Goal: Task Accomplishment & Management: Manage account settings

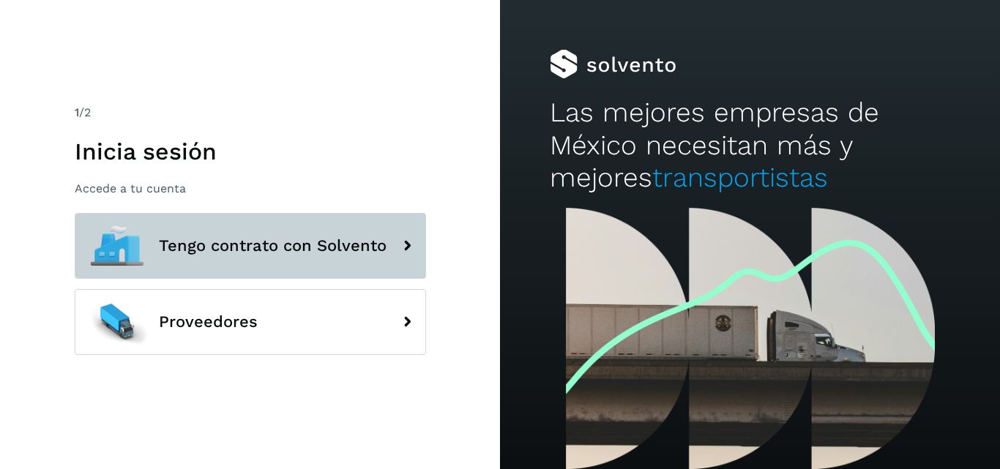
click at [273, 239] on span "Tengo contrato con Solvento" at bounding box center [273, 246] width 228 height 18
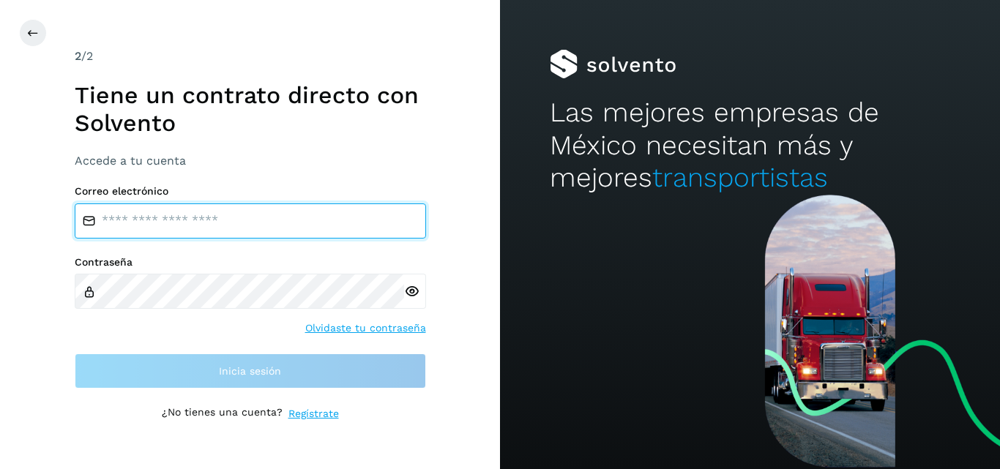
click at [258, 228] on input "email" at bounding box center [250, 221] width 351 height 35
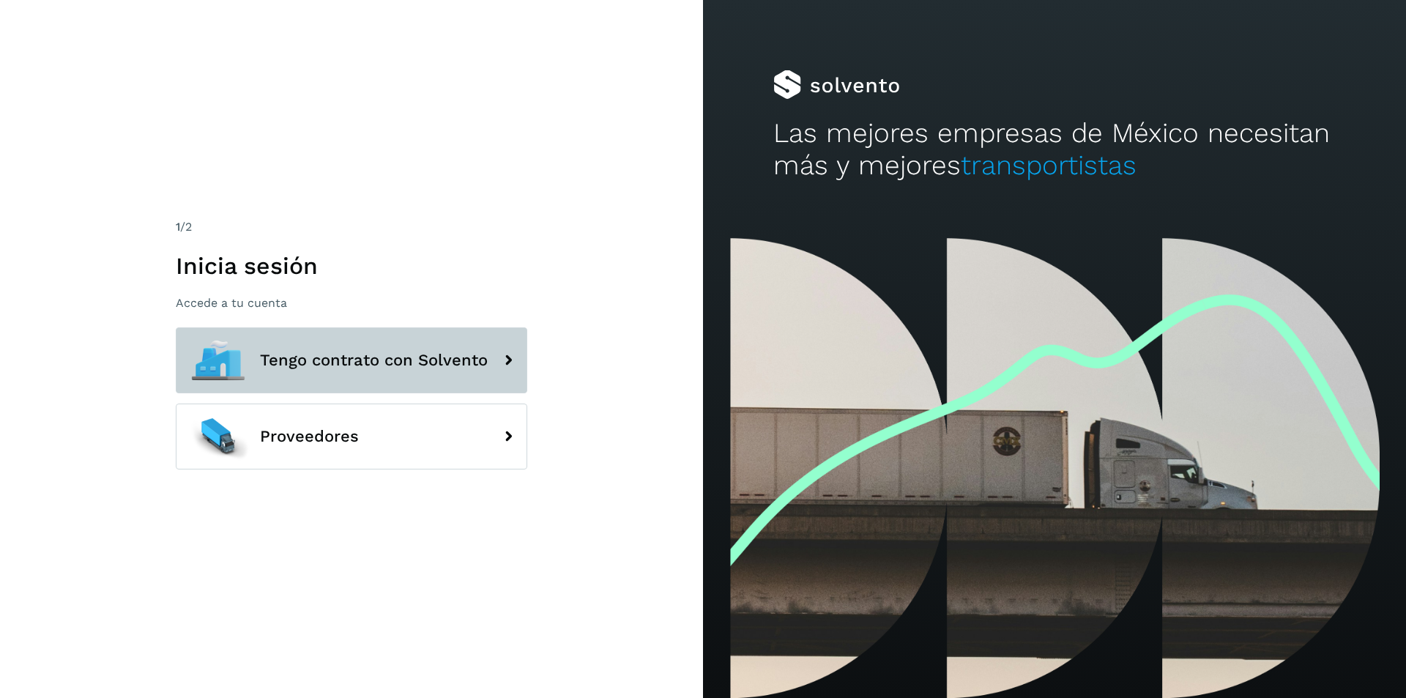
click at [458, 341] on button "Tengo contrato con Solvento" at bounding box center [351, 360] width 351 height 66
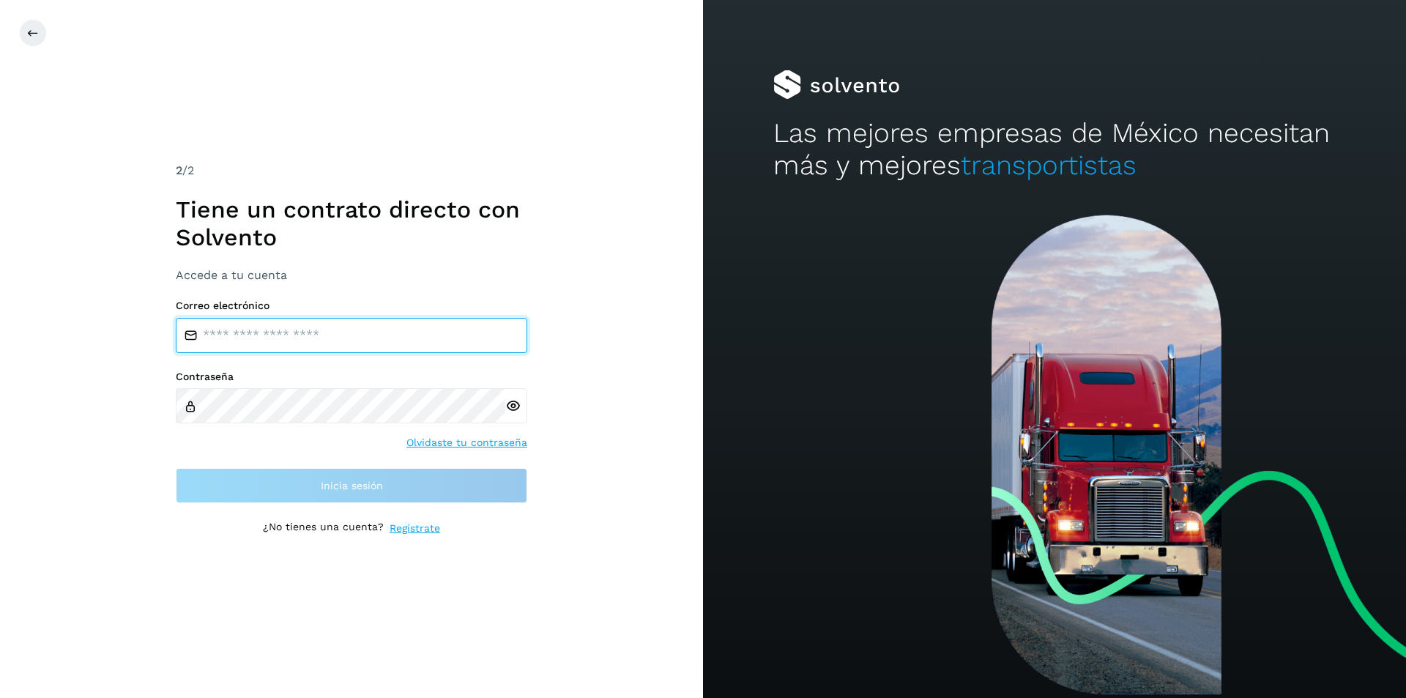
click at [458, 341] on input "email" at bounding box center [351, 335] width 351 height 35
type input "**********"
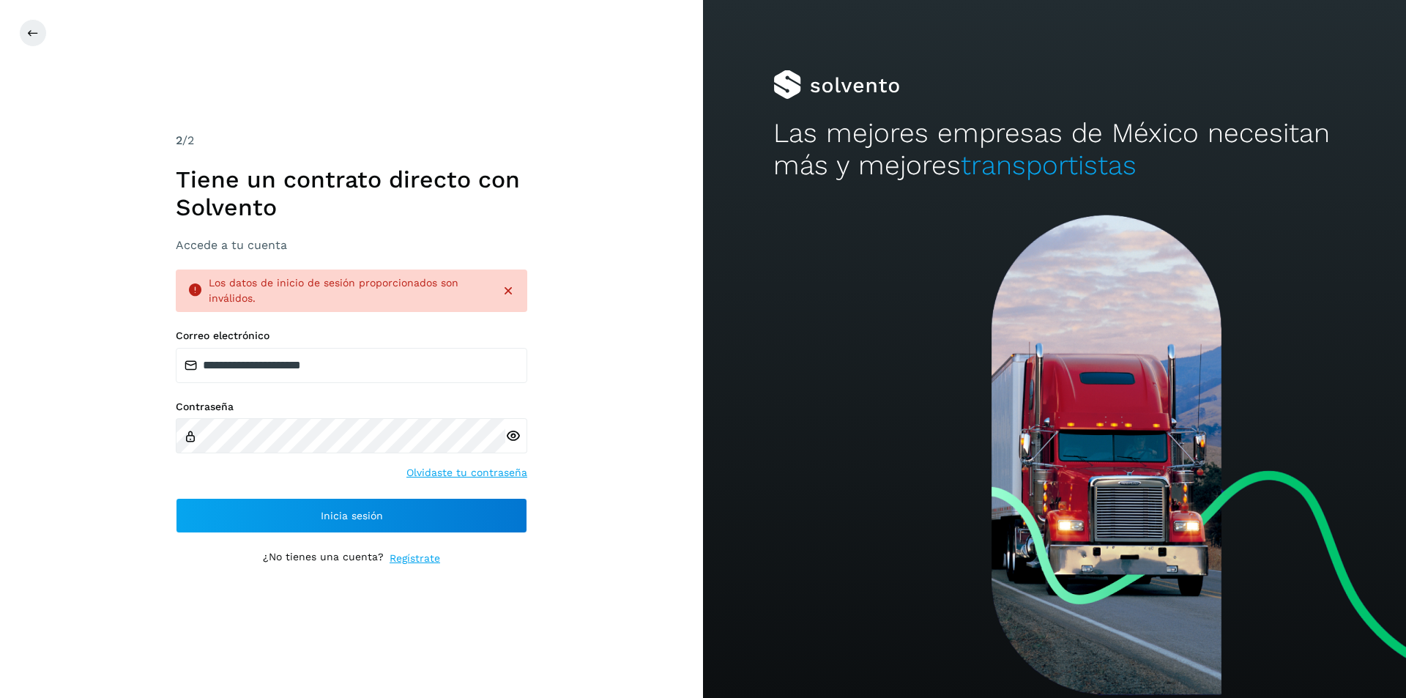
click at [517, 440] on icon at bounding box center [512, 435] width 15 height 15
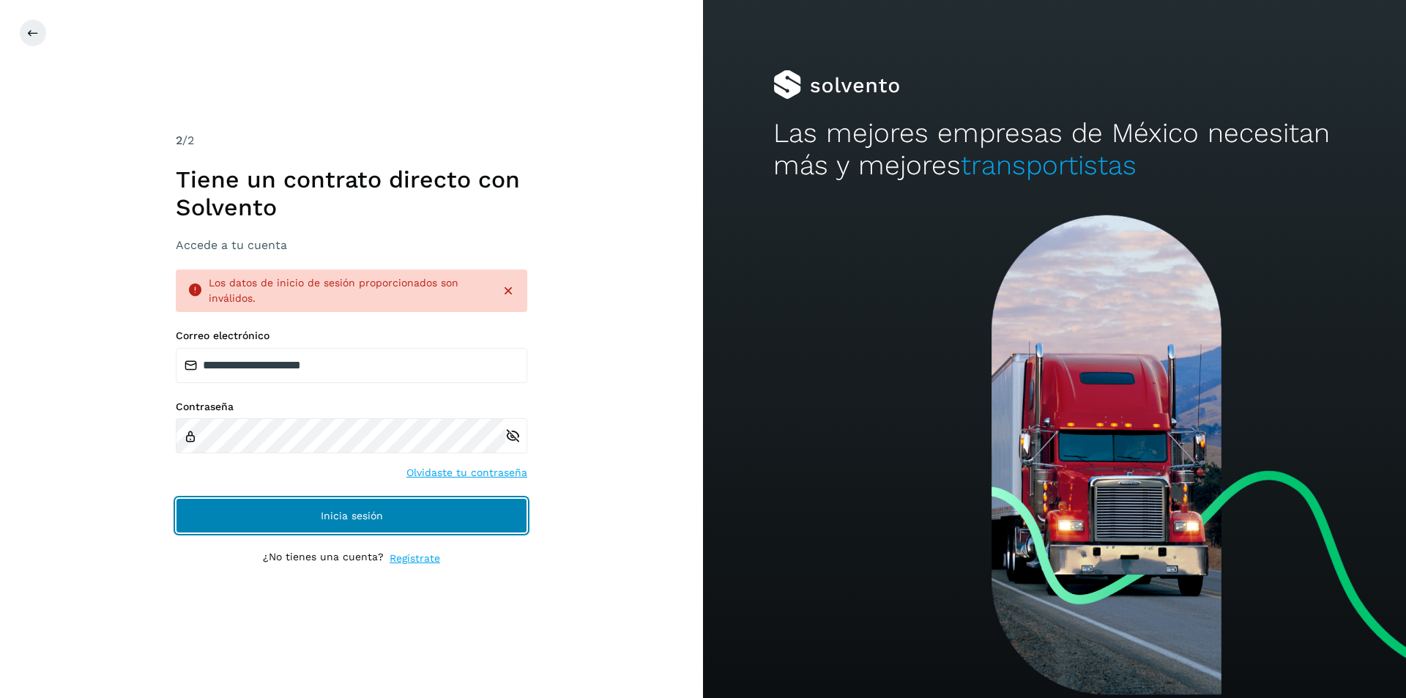
click at [467, 514] on button "Inicia sesión" at bounding box center [351, 515] width 351 height 35
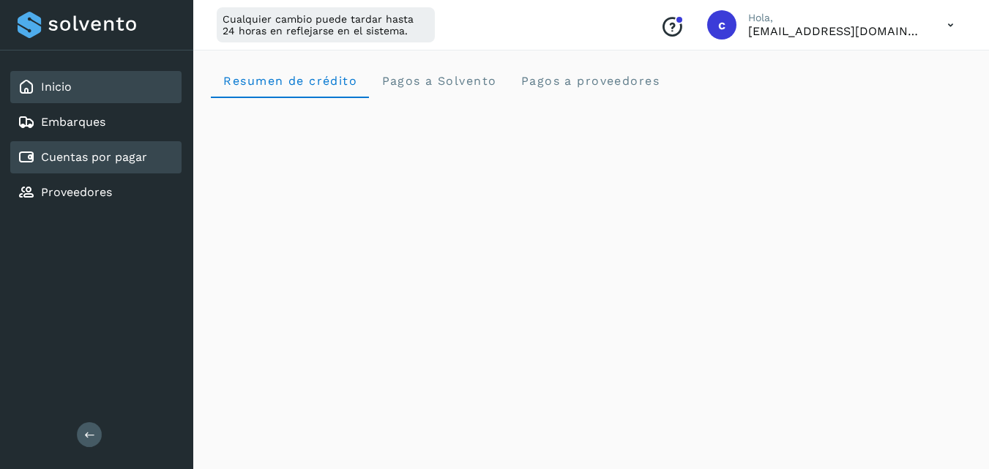
click at [60, 157] on link "Cuentas por pagar" at bounding box center [94, 157] width 106 height 14
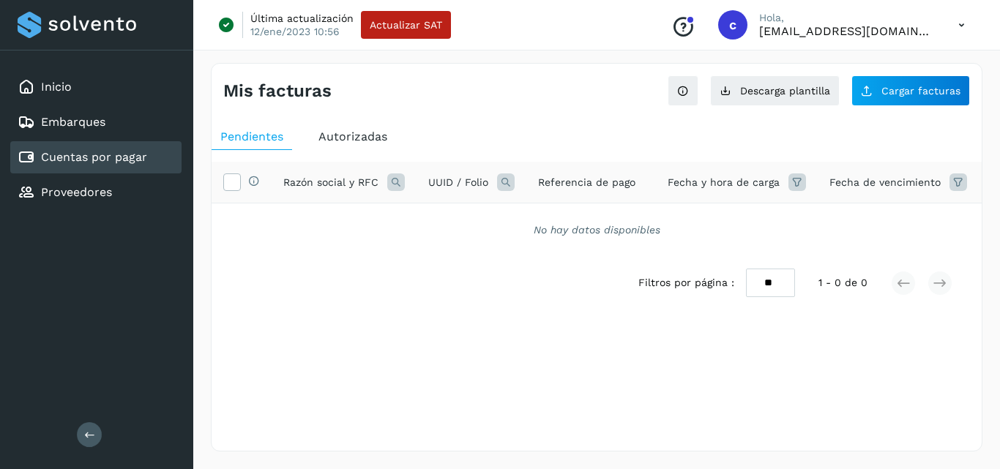
click at [376, 138] on span "Autorizadas" at bounding box center [352, 137] width 69 height 14
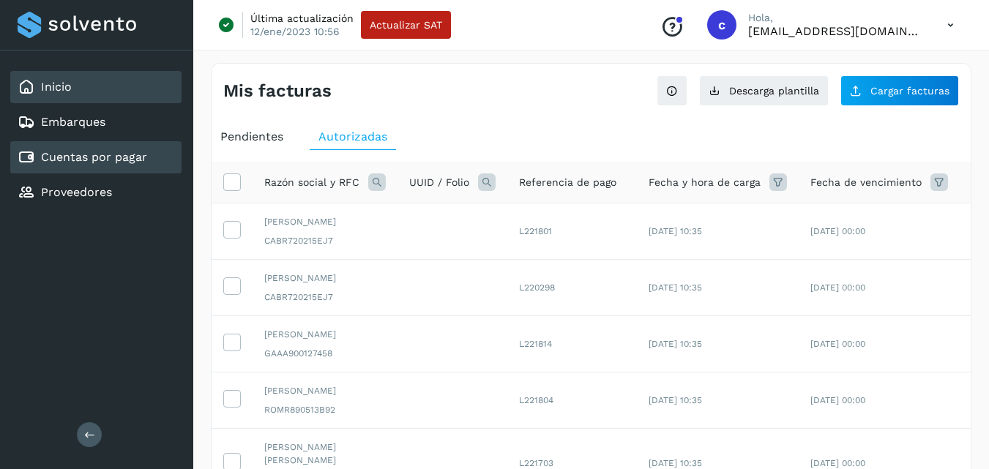
click at [101, 82] on div "Inicio" at bounding box center [95, 87] width 171 height 32
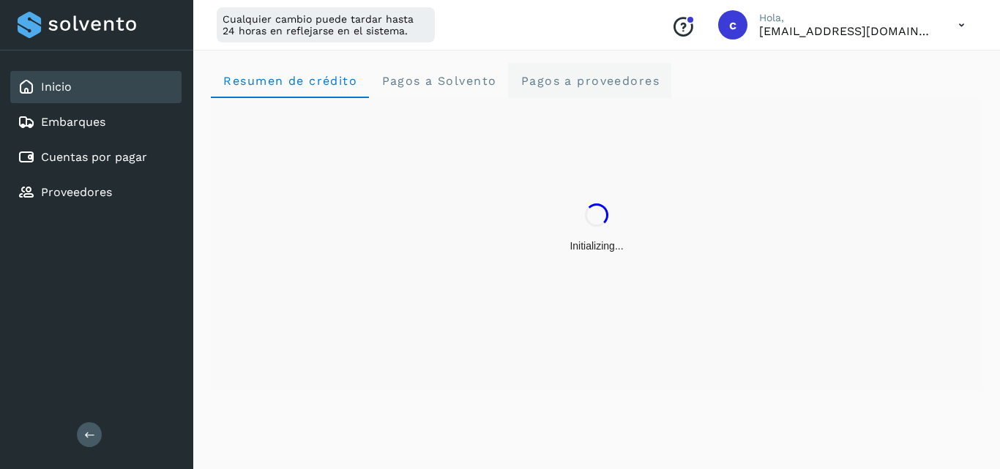
click at [604, 92] on proveedores "Pagos a proveedores" at bounding box center [589, 80] width 163 height 35
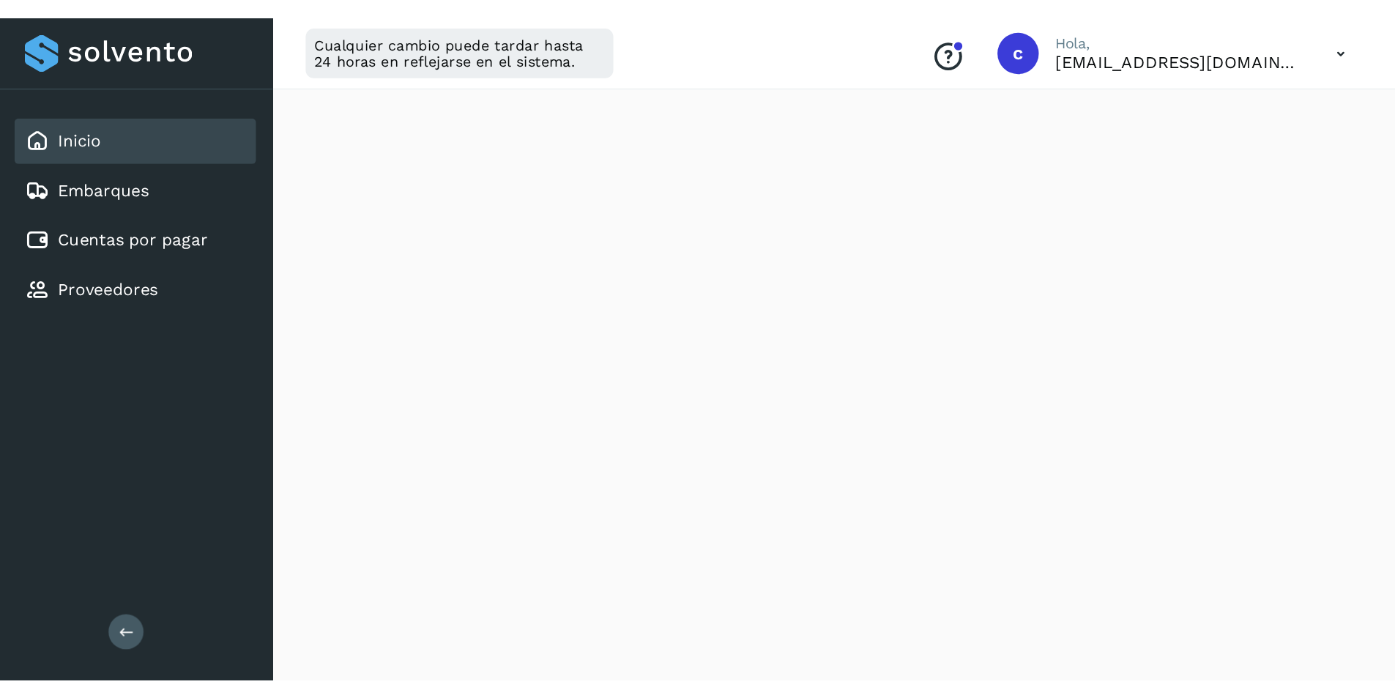
scroll to position [607, 0]
